Goal: Find specific fact: Find specific fact

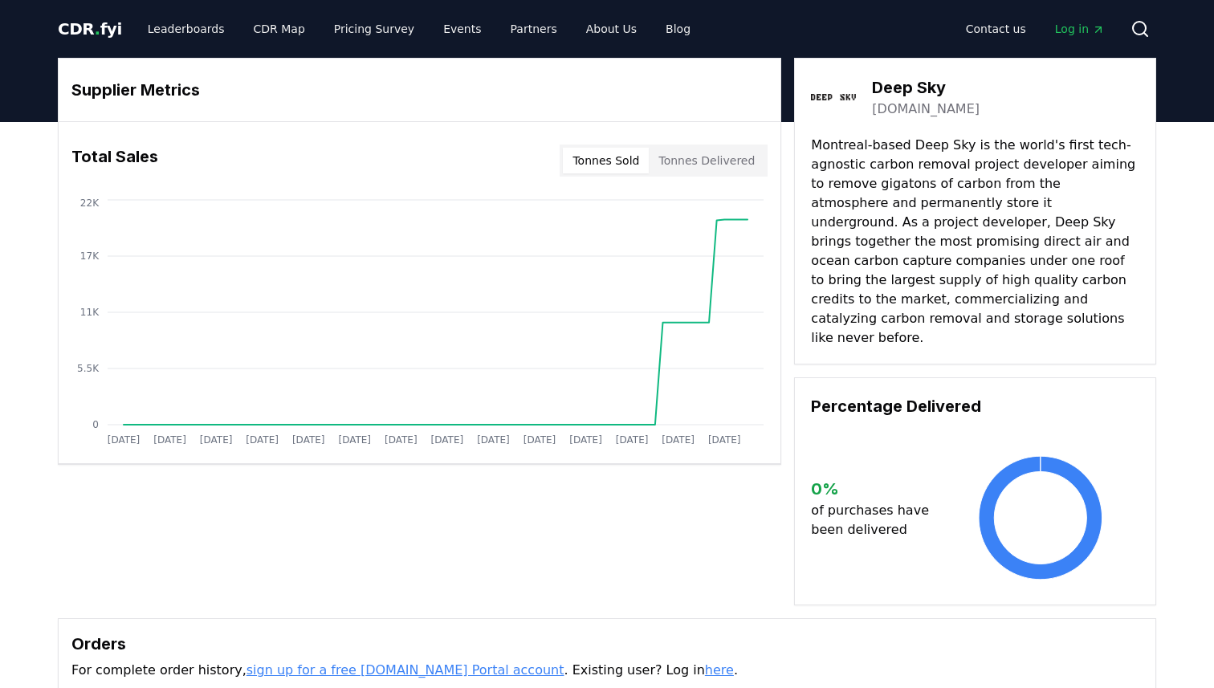
scroll to position [485, 0]
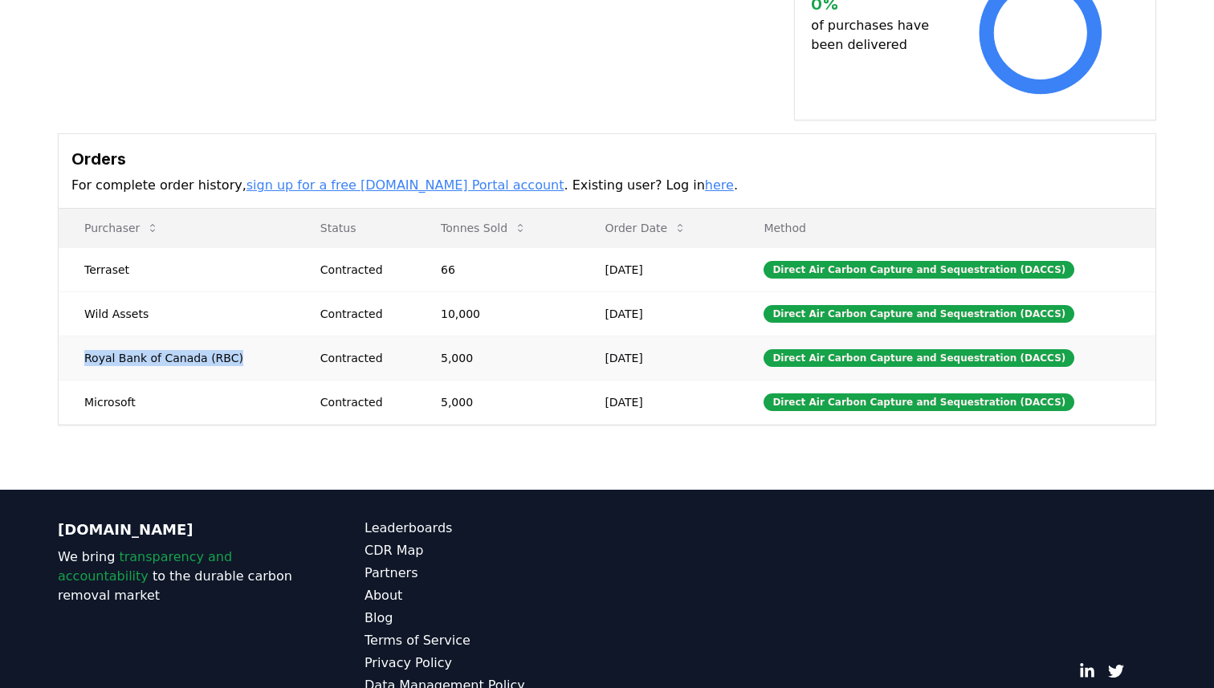
drag, startPoint x: 86, startPoint y: 337, endPoint x: 268, endPoint y: 337, distance: 182.3
click at [268, 337] on td "Royal Bank of Canada (RBC)" at bounding box center [177, 358] width 236 height 44
copy td "Royal Bank of Canada (RBC)"
drag, startPoint x: 86, startPoint y: 293, endPoint x: 184, endPoint y: 293, distance: 98.0
click at [184, 293] on td "Wild Assets" at bounding box center [177, 314] width 236 height 44
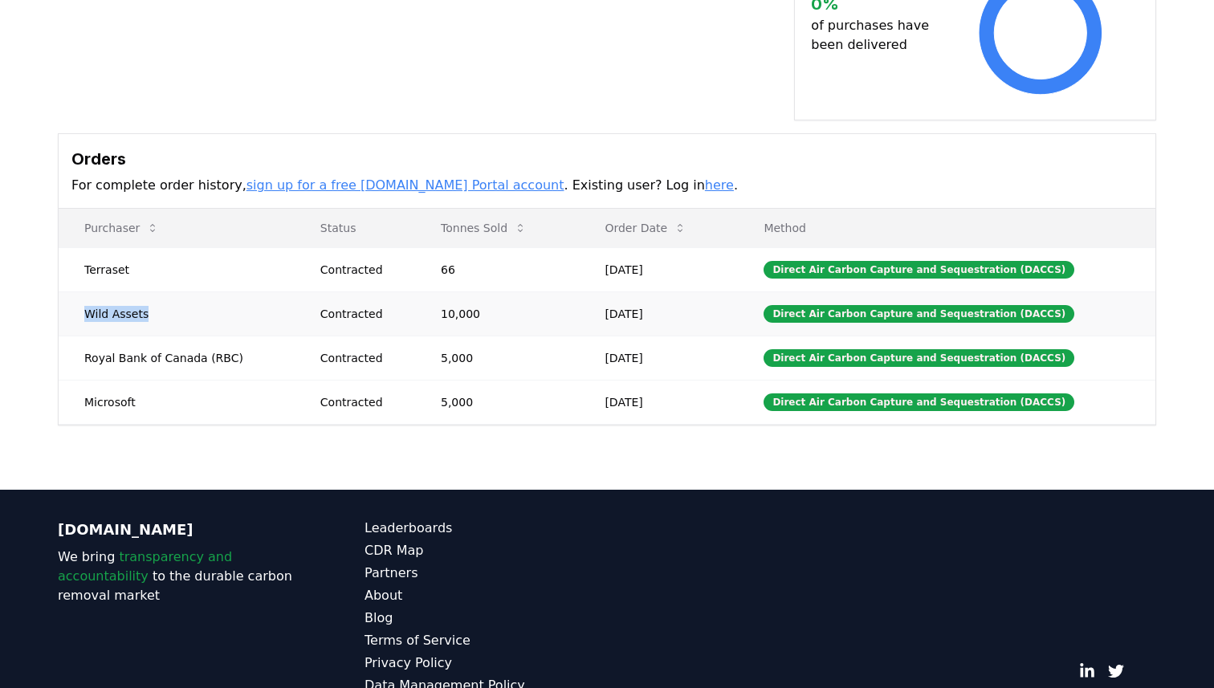
copy td "Wild Assets"
click at [116, 249] on td "Terraset" at bounding box center [177, 269] width 236 height 44
copy td "Terraset"
